Goal: Information Seeking & Learning: Find specific fact

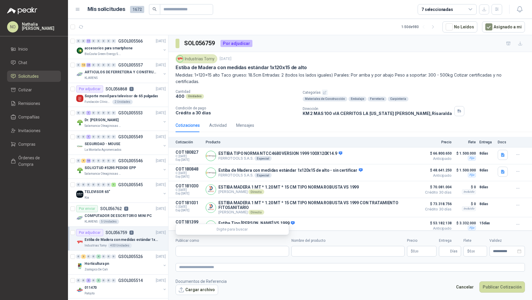
scroll to position [1, 0]
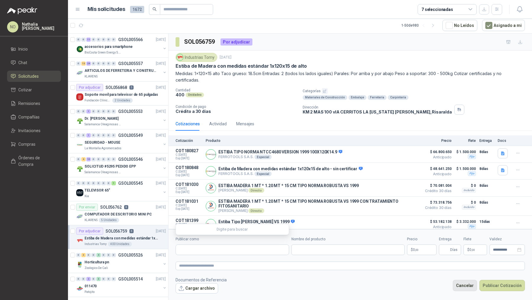
click at [463, 281] on button "Cancelar" at bounding box center [465, 285] width 24 height 11
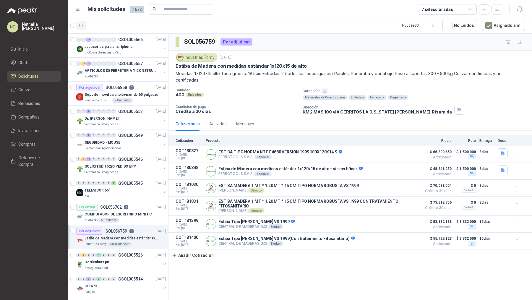
click at [80, 27] on icon "button" at bounding box center [81, 25] width 5 height 5
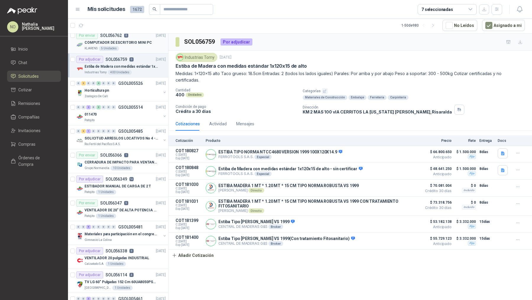
scroll to position [172, 0]
click at [144, 191] on div "Patojito 1 Unidades" at bounding box center [125, 192] width 81 height 5
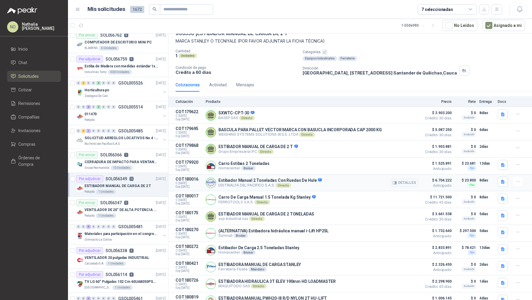
scroll to position [85, 0]
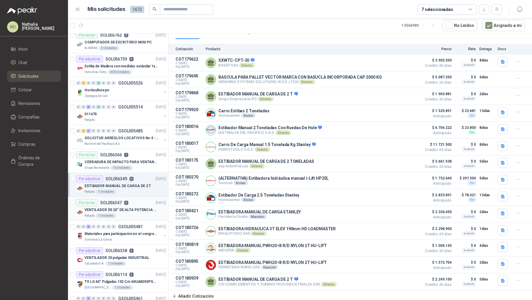
click at [134, 207] on p "VENTILADOR DE 20" DE ALTA POTENCIA PARA ANCLAR A LA PARED" at bounding box center [122, 210] width 74 height 6
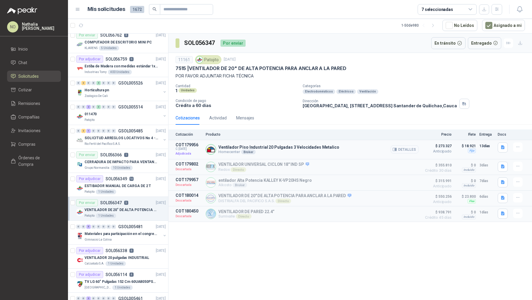
click at [407, 147] on button "Detalles" at bounding box center [405, 149] width 28 height 8
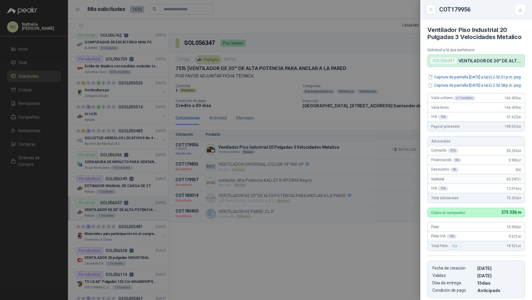
scroll to position [107, 0]
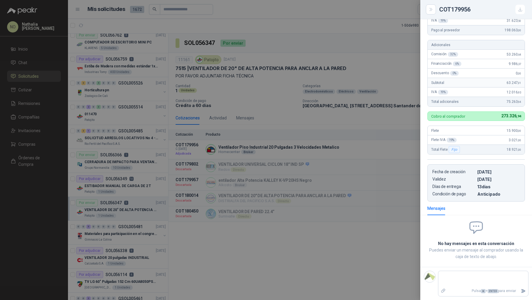
click at [112, 187] on div at bounding box center [266, 150] width 532 height 300
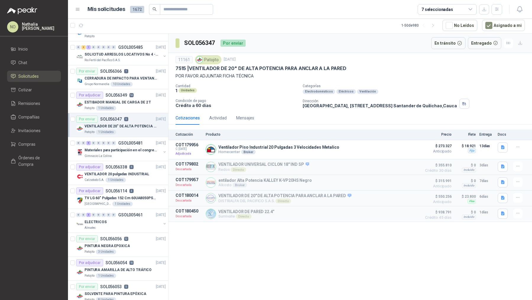
scroll to position [268, 0]
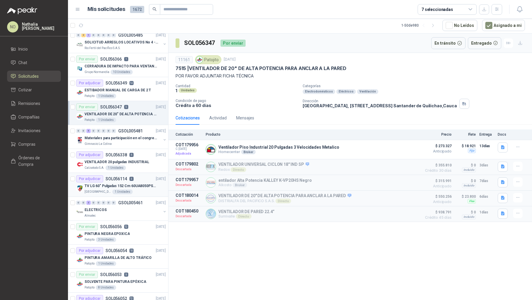
click at [133, 183] on p "TV LG 60" Pulgadas 152 Cm 60UA8050PSA 4K-UHD Smart TV con IA" at bounding box center [122, 186] width 74 height 6
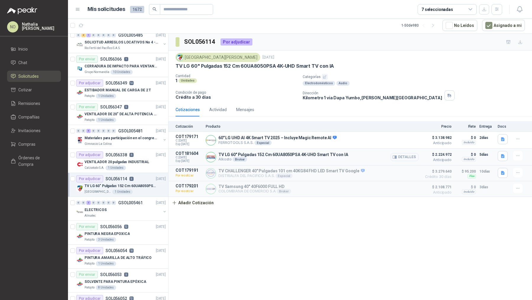
click at [402, 156] on button "Detalles" at bounding box center [405, 157] width 28 height 8
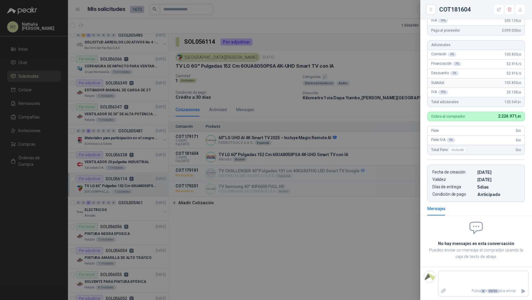
scroll to position [59, 0]
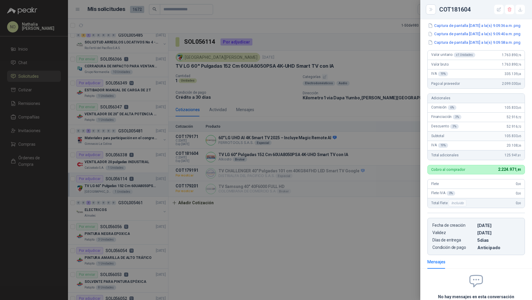
click at [252, 114] on div at bounding box center [266, 150] width 532 height 300
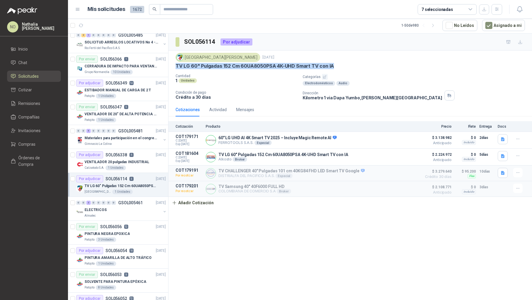
drag, startPoint x: 176, startPoint y: 67, endPoint x: 345, endPoint y: 65, distance: 169.1
click at [345, 65] on div "TV LG 60" Pulgadas 152 Cm 60UA8050PSA 4K-UHD Smart TV con IA" at bounding box center [350, 66] width 349 height 6
copy p "TV LG 60" Pulgadas 152 Cm 60UA8050PSA 4K-UHD Smart TV con IA"
click at [192, 14] on input "text" at bounding box center [184, 9] width 41 height 10
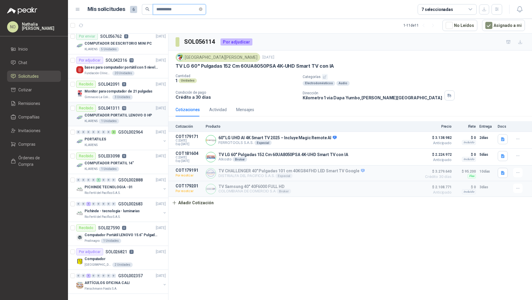
scroll to position [0, 0]
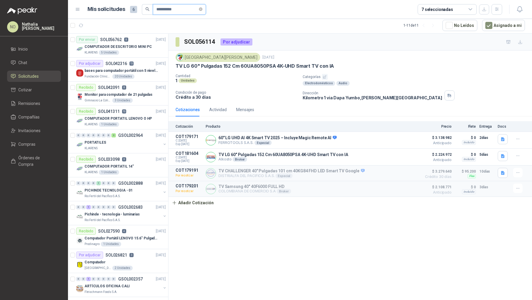
type input "**********"
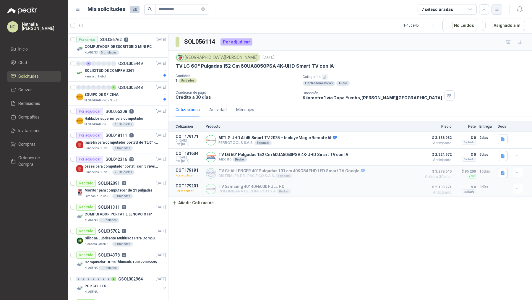
click at [496, 12] on button "button" at bounding box center [497, 9] width 11 height 11
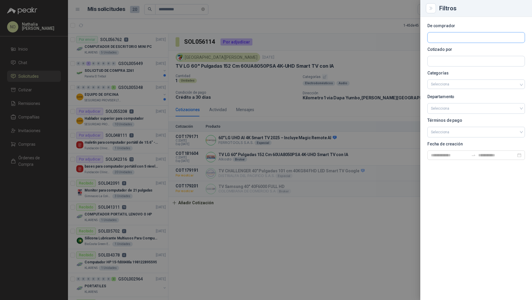
click at [458, 36] on input "text" at bounding box center [476, 38] width 97 height 10
type input "****"
click at [474, 54] on p "[PERSON_NAME] Foods S.A. - NIT : 830107617" at bounding box center [468, 53] width 55 height 3
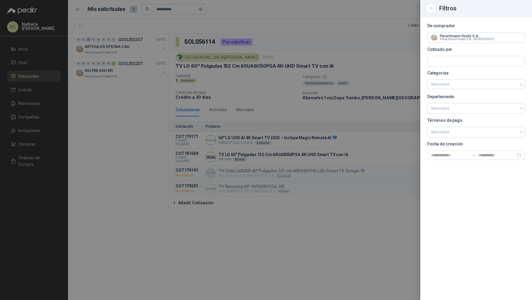
click at [114, 52] on div at bounding box center [266, 150] width 532 height 300
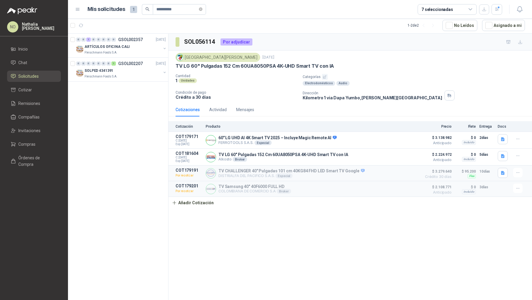
click at [114, 52] on p "Fleischmann Foods S.A." at bounding box center [101, 52] width 33 height 5
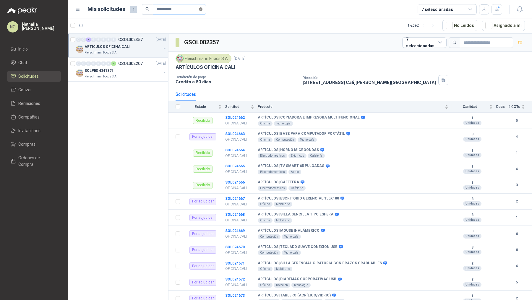
click at [201, 10] on icon "close-circle" at bounding box center [201, 9] width 4 height 4
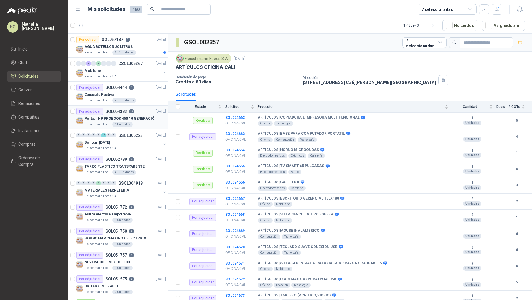
click at [137, 117] on p "Portátil: HP PROBOOK 450 10 GENERACIÓN PROCESADOR INTEL CORE i7" at bounding box center [122, 119] width 74 height 6
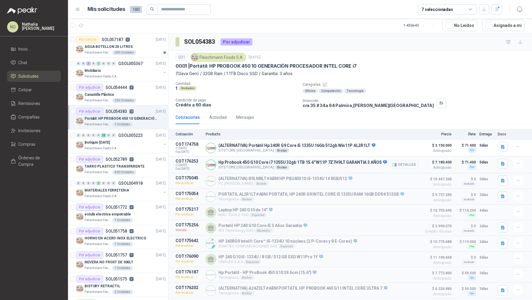
click at [402, 164] on button "Detalles" at bounding box center [405, 165] width 28 height 8
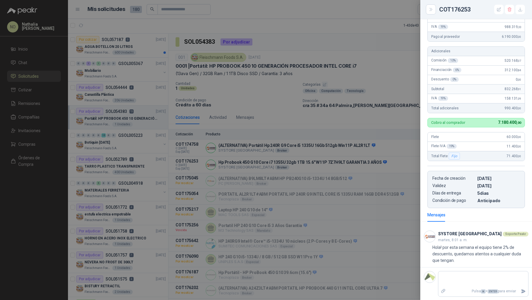
scroll to position [142, 0]
click at [360, 121] on div at bounding box center [266, 150] width 532 height 300
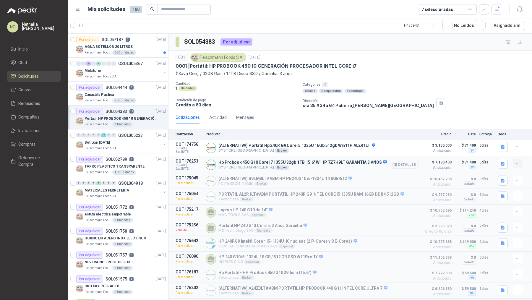
click at [516, 163] on icon "button" at bounding box center [518, 163] width 5 height 5
click at [501, 138] on button "Editar" at bounding box center [506, 138] width 47 height 9
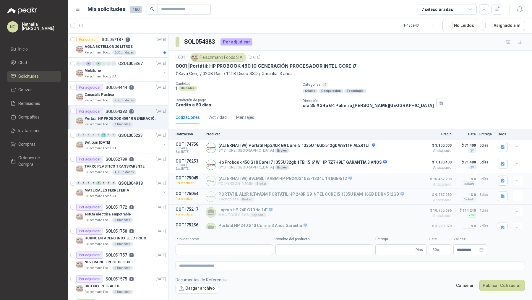
type input "**********"
type input "*"
type input "**********"
type textarea "**********"
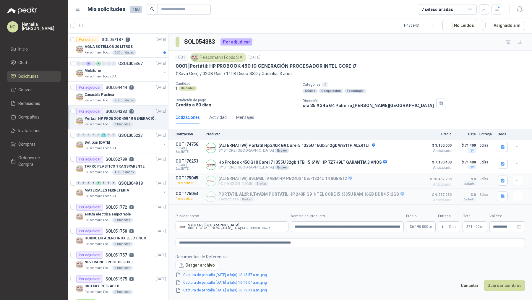
click at [424, 223] on p "$ 6.190.000 ,00" at bounding box center [421, 226] width 30 height 11
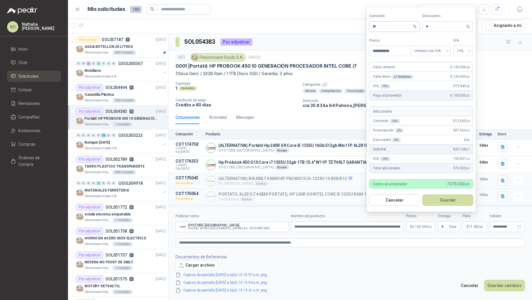
type input "**********"
click at [383, 24] on input "**" at bounding box center [392, 27] width 39 height 10
click at [381, 29] on input "**" at bounding box center [392, 27] width 39 height 10
click at [394, 201] on button "Cancelar" at bounding box center [394, 200] width 51 height 11
type input "**"
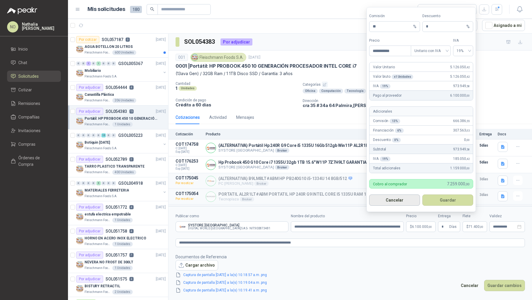
type input "**********"
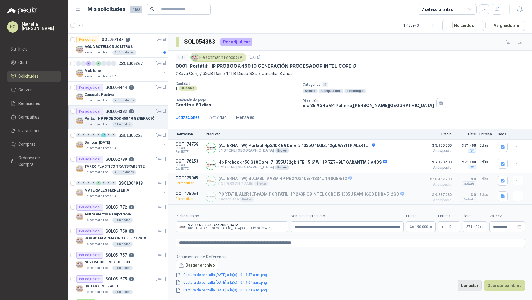
click at [472, 285] on button "Cancelar" at bounding box center [470, 285] width 24 height 11
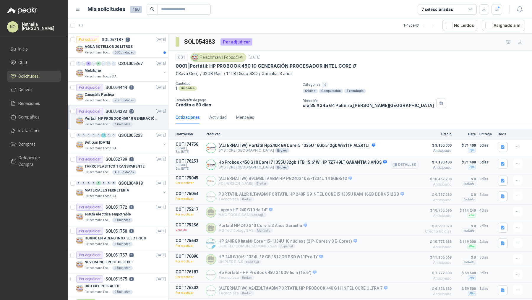
click at [387, 165] on div "Hp Probook 450 G10 Core i7 1355U 32gb 1TB 15.6" W11P 7Z7H9LT GARANTIA 3 AÑOS SY…" at bounding box center [312, 165] width 213 height 12
click at [396, 164] on button "Detalles" at bounding box center [405, 165] width 28 height 8
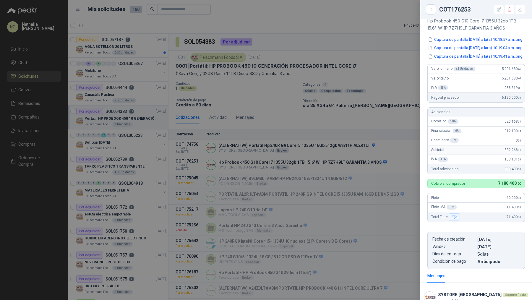
click at [285, 129] on div at bounding box center [266, 150] width 532 height 300
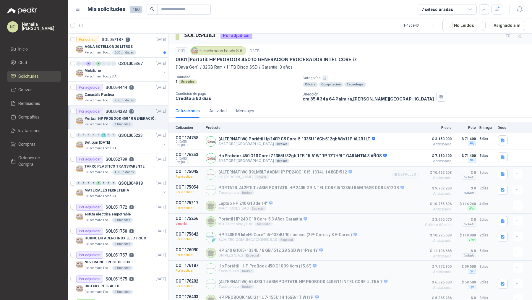
scroll to position [5, 0]
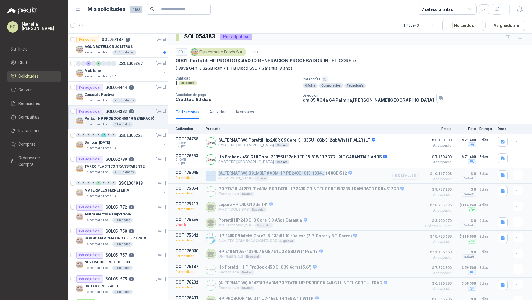
drag, startPoint x: 216, startPoint y: 171, endPoint x: 321, endPoint y: 170, distance: 105.6
click at [321, 170] on div "(ALTERNATIVA) B9LM8LT#ABM HP PB240G10 i5-1334U 14 8GB/512 PC QUICK Broker Detal…" at bounding box center [312, 175] width 213 height 11
click at [248, 172] on p "(ALTERNATIVA) B9LM8LT#ABM HP PB240G10 i5-1334U 14 8GB/512" at bounding box center [285, 173] width 134 height 5
drag, startPoint x: 248, startPoint y: 172, endPoint x: 278, endPoint y: 172, distance: 29.6
click at [278, 172] on p "(ALTERNATIVA) B9LM8LT#ABM HP PB240G10 i5-1334U 14 8GB/512" at bounding box center [285, 173] width 134 height 5
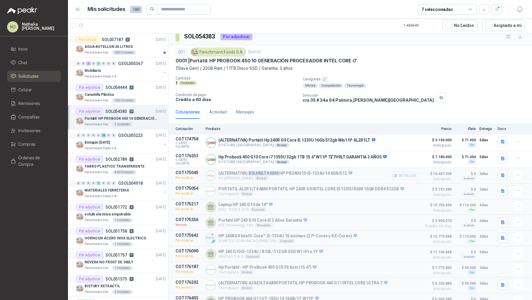
copy p "B9LM8LT#ABM"
click at [498, 12] on button "button" at bounding box center [497, 9] width 11 height 11
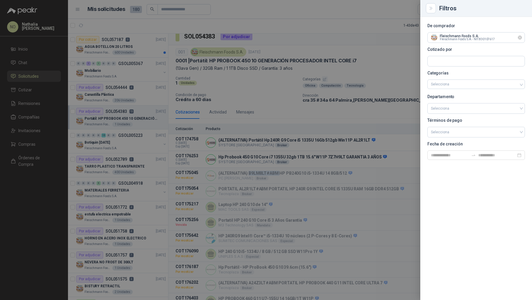
click at [521, 39] on icon "Limpiar" at bounding box center [520, 37] width 5 height 5
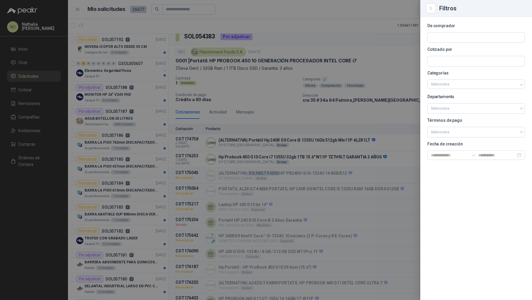
click at [355, 59] on div at bounding box center [266, 150] width 532 height 300
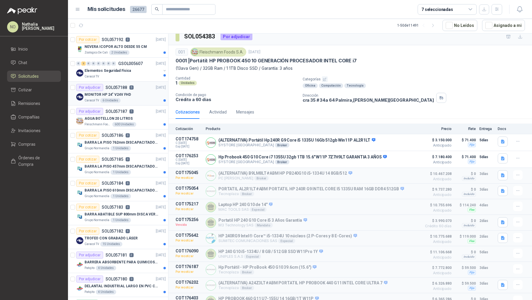
click at [132, 95] on div "MONITOR HP 24" V24V FHD" at bounding box center [125, 94] width 81 height 7
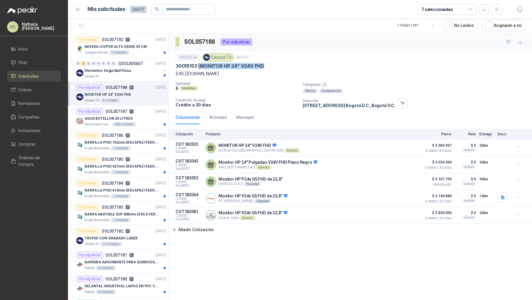
drag, startPoint x: 201, startPoint y: 64, endPoint x: 278, endPoint y: 64, distance: 77.2
click at [279, 64] on div "30015153 | MONITOR HP 24" V24V FHD" at bounding box center [350, 66] width 349 height 6
copy p "MONITOR HP 24" V24V FHD"
click at [498, 23] on button "Asignado a mi" at bounding box center [503, 25] width 43 height 11
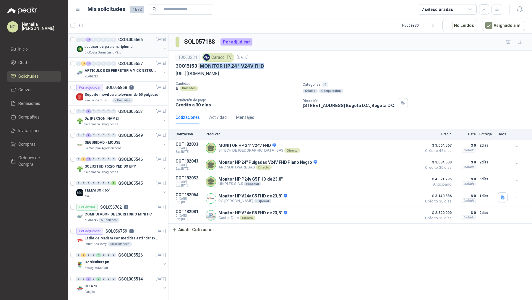
click at [125, 45] on p "accesorios para smartphone" at bounding box center [109, 47] width 48 height 6
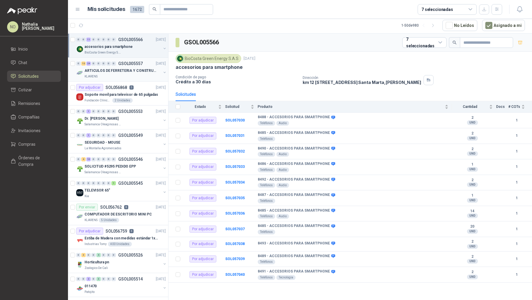
click at [140, 68] on p "ARTICULOS DE FERRETERIA Y CONSTRUCCION EN GENERAL" at bounding box center [122, 71] width 74 height 6
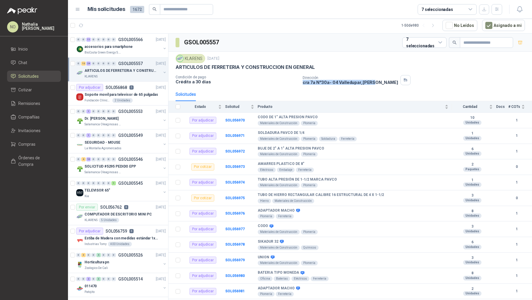
drag, startPoint x: 302, startPoint y: 83, endPoint x: 369, endPoint y: 85, distance: 67.5
click at [370, 85] on div "KLARENS [DATE] ARTICULOS DE FERRETERIA Y CONSTRUCCION EN GENERAL Condición de p…" at bounding box center [351, 70] width 364 height 36
copy p "cra 7a N°30a- 04 [GEOGRAPHIC_DATA] , [GEOGRAPHIC_DATA]"
